Goal: Task Accomplishment & Management: Complete application form

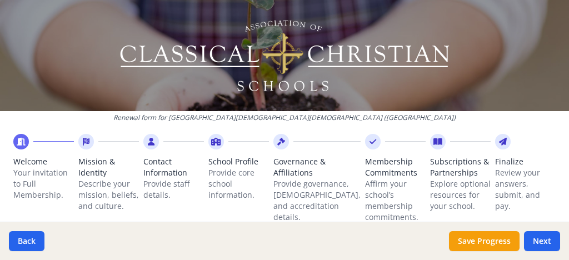
scroll to position [100, 0]
click at [539, 247] on button "Next" at bounding box center [542, 241] width 36 height 20
click at [541, 240] on button "Next" at bounding box center [542, 241] width 36 height 20
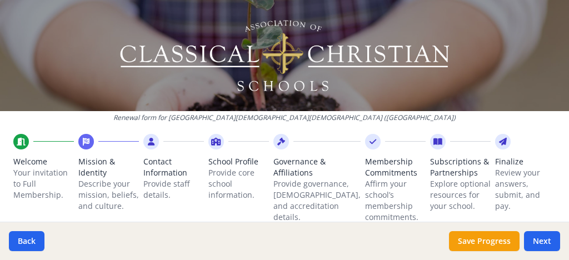
click at [49, 173] on p "Your invitation to Full Membership." at bounding box center [43, 183] width 61 height 33
click at [88, 139] on icon at bounding box center [86, 141] width 7 height 11
click at [549, 242] on button "Next" at bounding box center [542, 241] width 36 height 20
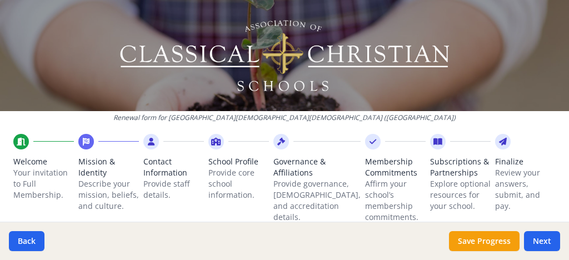
scroll to position [1512, 0]
click at [34, 241] on button "Back" at bounding box center [27, 241] width 36 height 20
drag, startPoint x: 551, startPoint y: 1, endPoint x: 369, endPoint y: 56, distance: 189.9
click at [369, 56] on img at bounding box center [284, 56] width 333 height 78
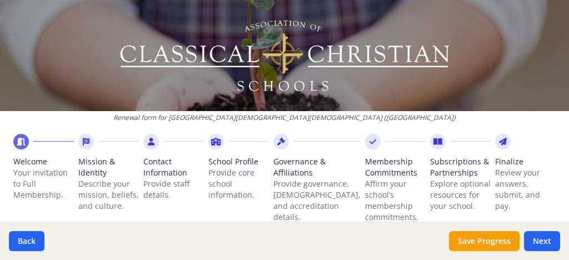
click at [28, 172] on p "Your invitation to Full Membership." at bounding box center [43, 183] width 61 height 33
click at [29, 181] on p "Your invitation to Full Membership." at bounding box center [43, 183] width 61 height 33
click at [93, 161] on span "Mission & Identity" at bounding box center [108, 167] width 61 height 22
click at [86, 143] on icon at bounding box center [86, 141] width 7 height 11
click at [538, 238] on button "Next" at bounding box center [542, 241] width 36 height 20
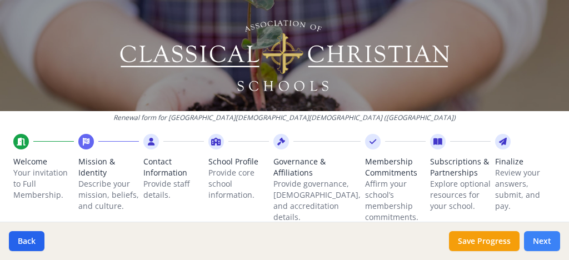
click at [538, 238] on button "Next" at bounding box center [542, 241] width 36 height 20
click at [541, 236] on button "Next" at bounding box center [542, 241] width 36 height 20
click at [90, 161] on span "Mission & Identity" at bounding box center [108, 167] width 61 height 22
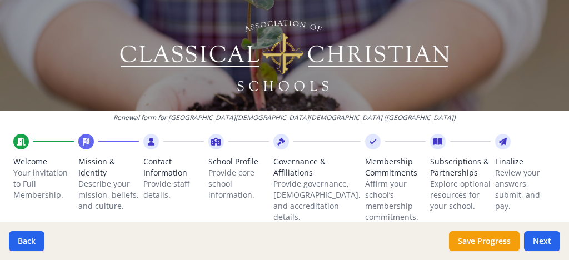
click at [92, 185] on p "Describe your mission, beliefs, and culture." at bounding box center [108, 194] width 61 height 33
click at [101, 208] on p "Describe your mission, beliefs, and culture." at bounding box center [108, 194] width 61 height 33
click at [105, 193] on p "Describe your mission, beliefs, and culture." at bounding box center [108, 194] width 61 height 33
click at [30, 240] on button "Back" at bounding box center [27, 241] width 36 height 20
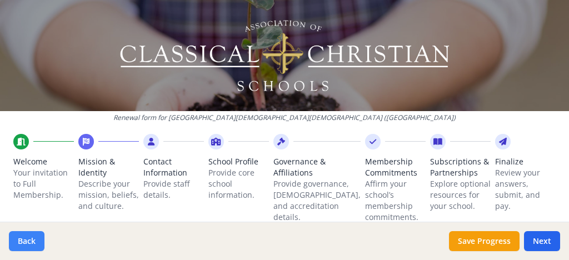
scroll to position [549, 0]
click at [30, 240] on button "Back" at bounding box center [27, 241] width 36 height 20
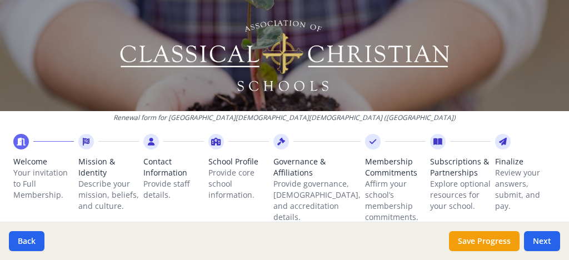
scroll to position [455, 0]
